Goal: Task Accomplishment & Management: Manage account settings

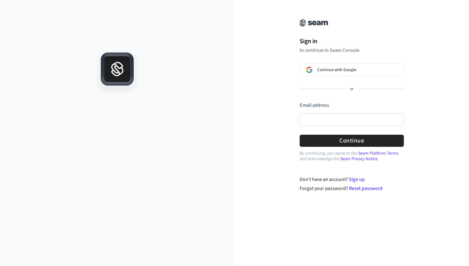
click at [210, 53] on div at bounding box center [117, 158] width 234 height 216
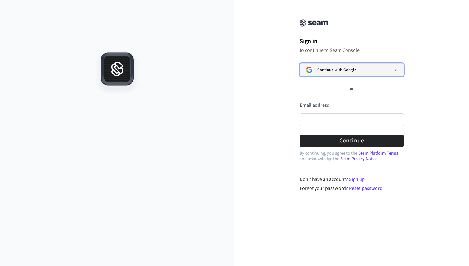
click at [320, 68] on span "Continue with Google" at bounding box center [336, 69] width 39 height 5
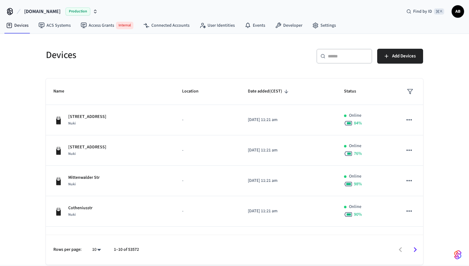
click at [457, 12] on span "AB" at bounding box center [457, 11] width 11 height 11
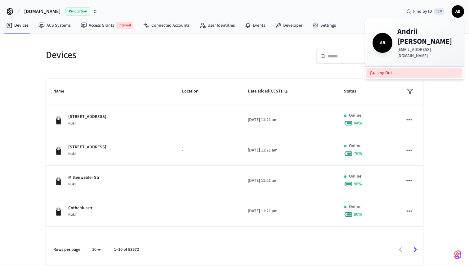
click at [384, 68] on button "Log Out" at bounding box center [414, 73] width 96 height 10
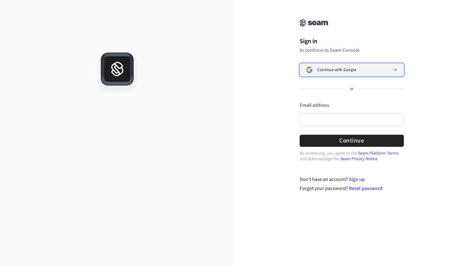
click at [327, 71] on span "Continue with Google" at bounding box center [336, 69] width 39 height 5
